Goal: Find specific page/section: Find specific page/section

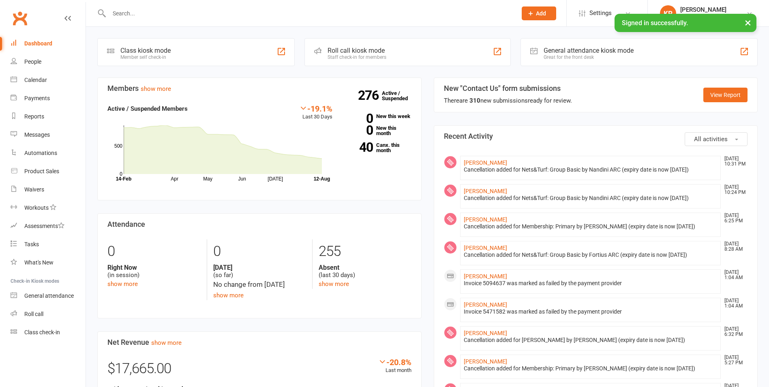
click at [156, 18] on input "text" at bounding box center [309, 13] width 404 height 11
paste input "[EMAIL_ADDRESS][DOMAIN_NAME]"
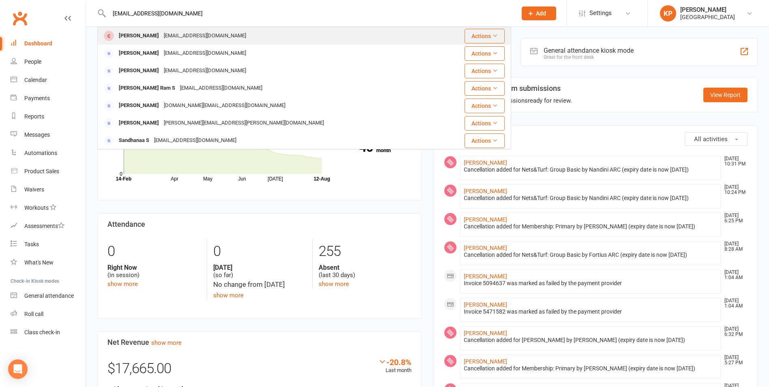
type input "[EMAIL_ADDRESS][DOMAIN_NAME]"
click at [168, 37] on div "[EMAIL_ADDRESS][DOMAIN_NAME]" at bounding box center [204, 36] width 87 height 12
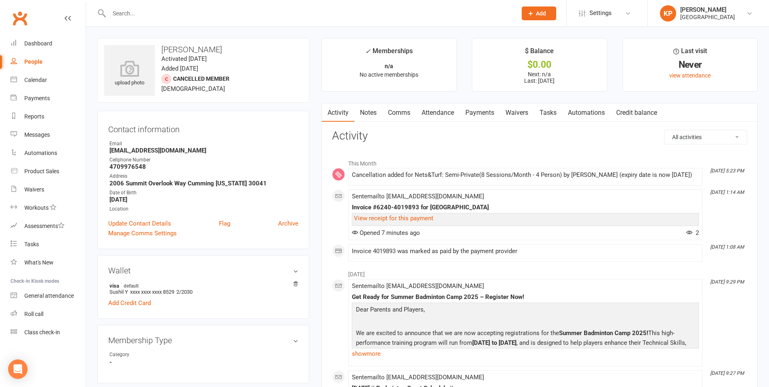
click at [486, 115] on link "Payments" at bounding box center [480, 112] width 40 height 19
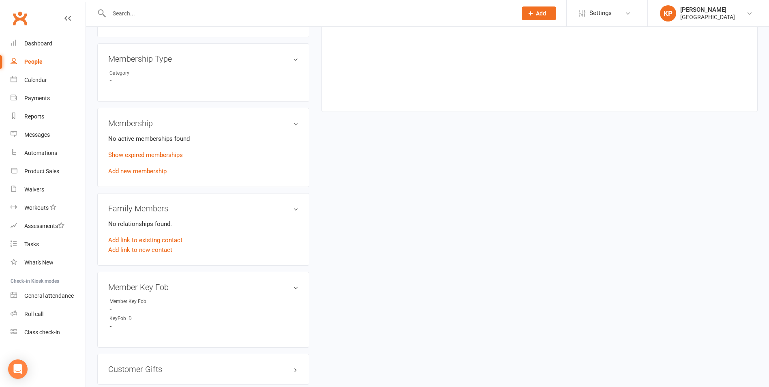
scroll to position [203, 0]
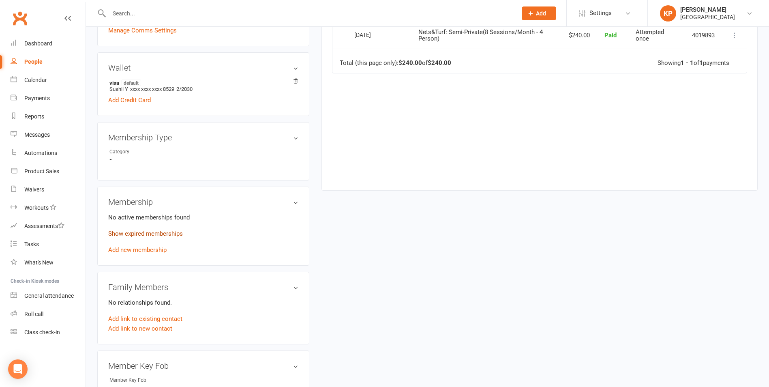
click at [166, 235] on link "Show expired memberships" at bounding box center [145, 233] width 75 height 7
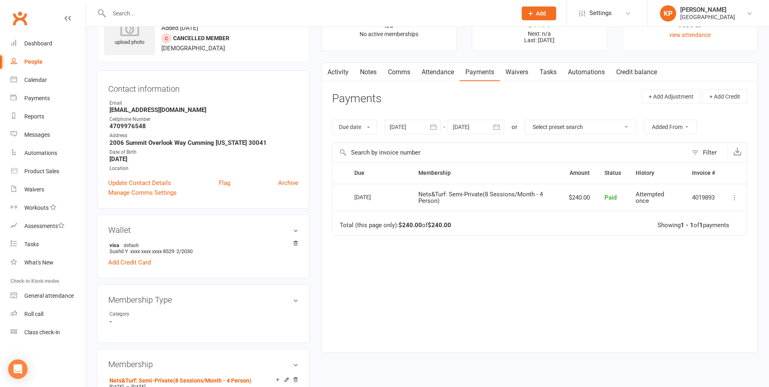
scroll to position [0, 0]
